Goal: Register for event/course

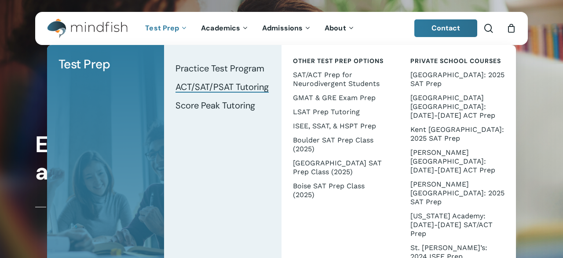
click at [203, 84] on span "ACT/SAT/PSAT Tutoring" at bounding box center [222, 86] width 93 height 11
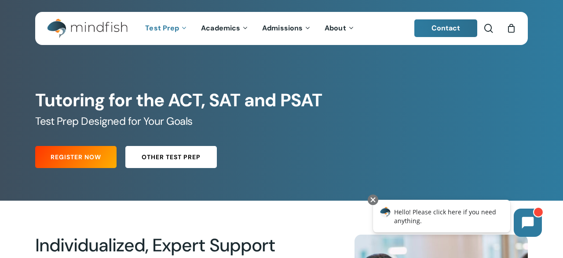
click at [163, 157] on span "Other Test Prep" at bounding box center [171, 156] width 59 height 9
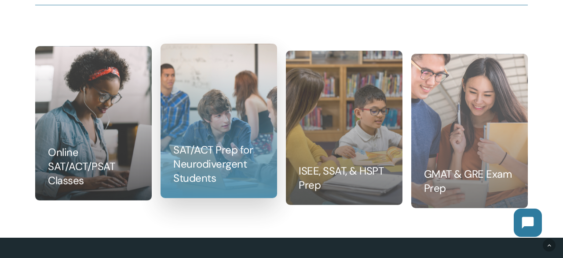
scroll to position [835, 0]
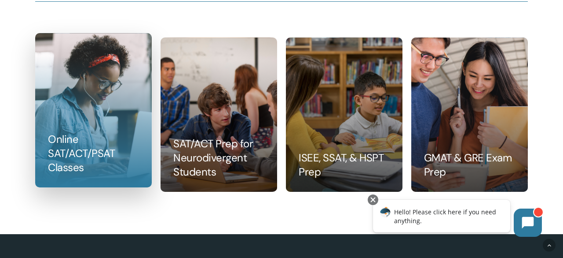
click at [113, 116] on link at bounding box center [94, 109] width 116 height 153
click at [114, 164] on link at bounding box center [94, 109] width 116 height 153
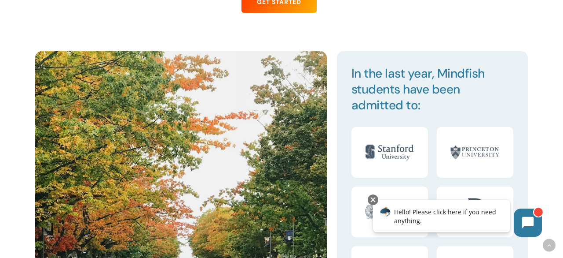
scroll to position [805, 0]
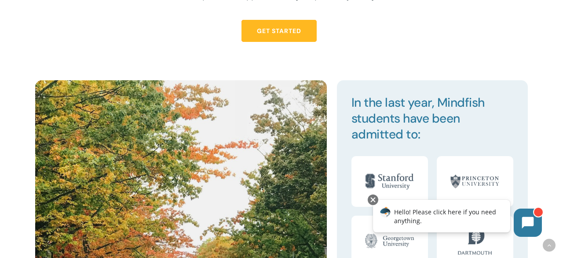
click at [275, 34] on span "Get Started" at bounding box center [279, 30] width 44 height 9
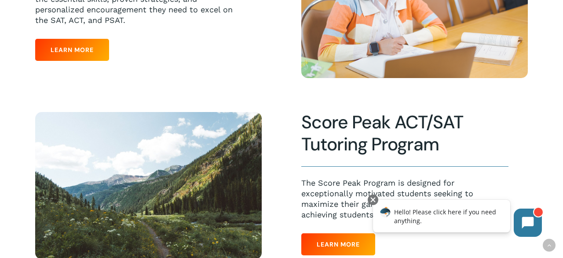
scroll to position [511, 0]
